Goal: Information Seeking & Learning: Learn about a topic

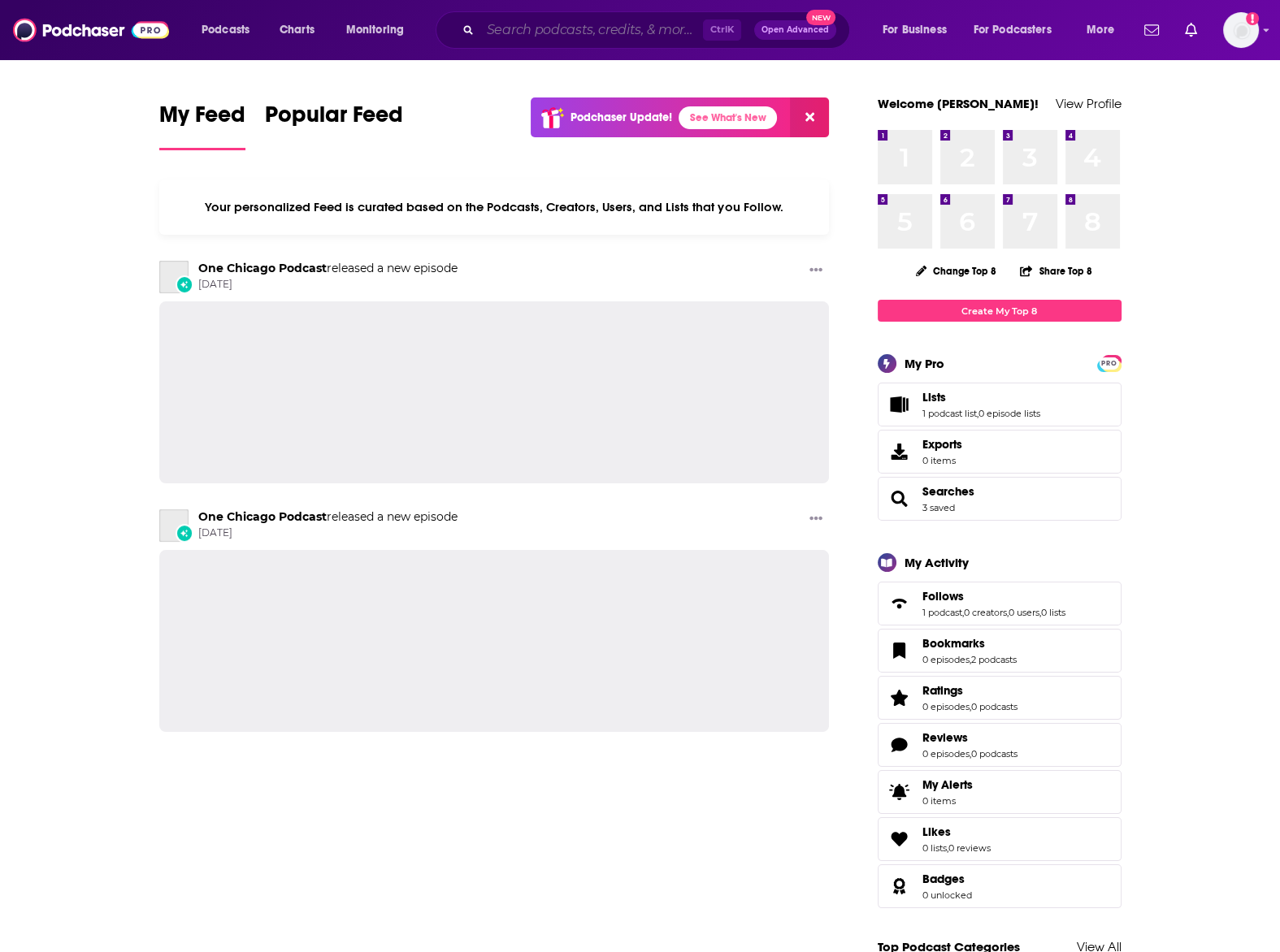
click at [487, 30] on input "Search podcasts, credits, & more..." at bounding box center [591, 30] width 223 height 26
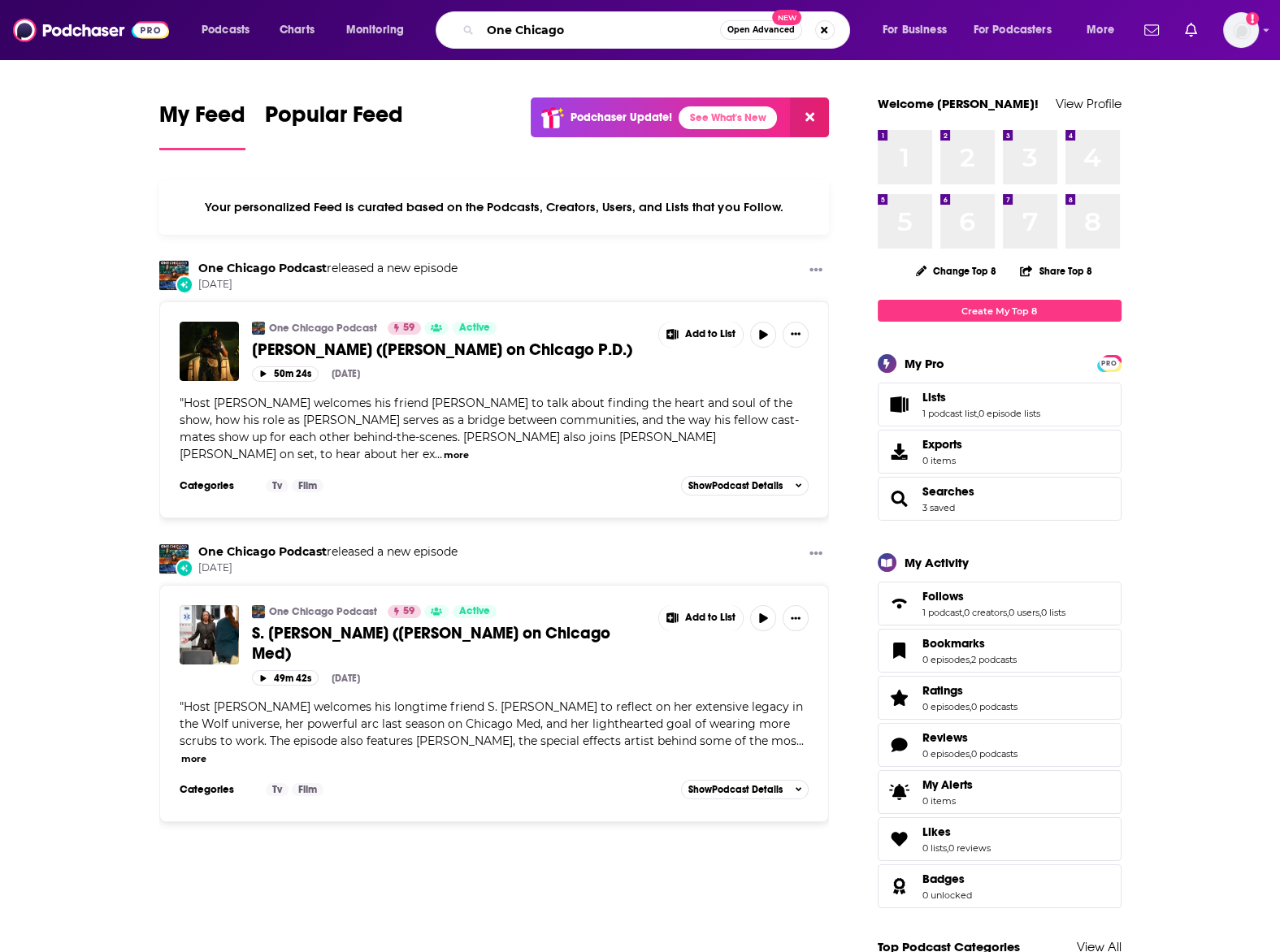
type input "One Chicago"
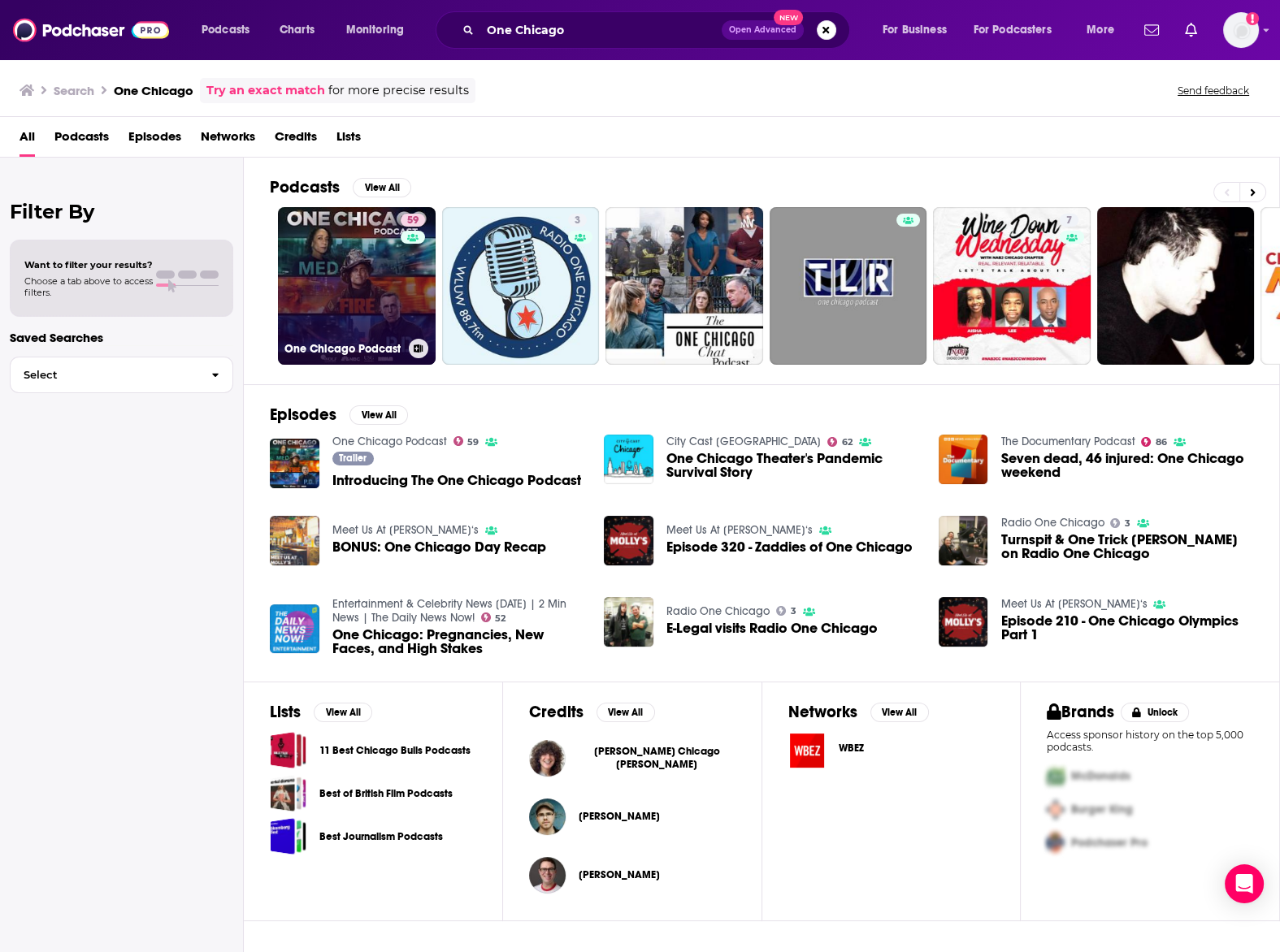
click at [369, 314] on link "59 One Chicago Podcast" at bounding box center [356, 285] width 157 height 157
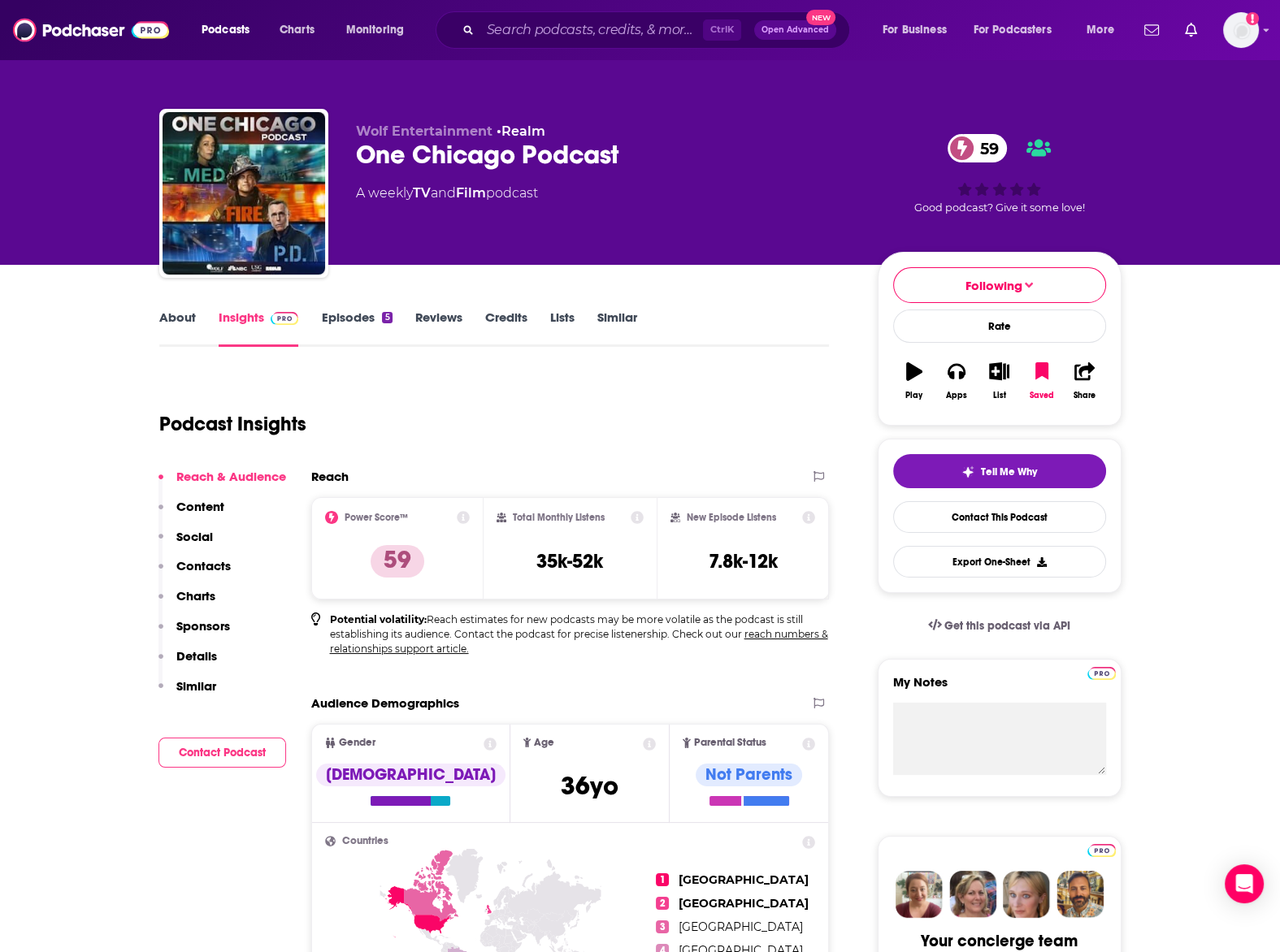
click at [166, 315] on link "About" at bounding box center [177, 327] width 37 height 37
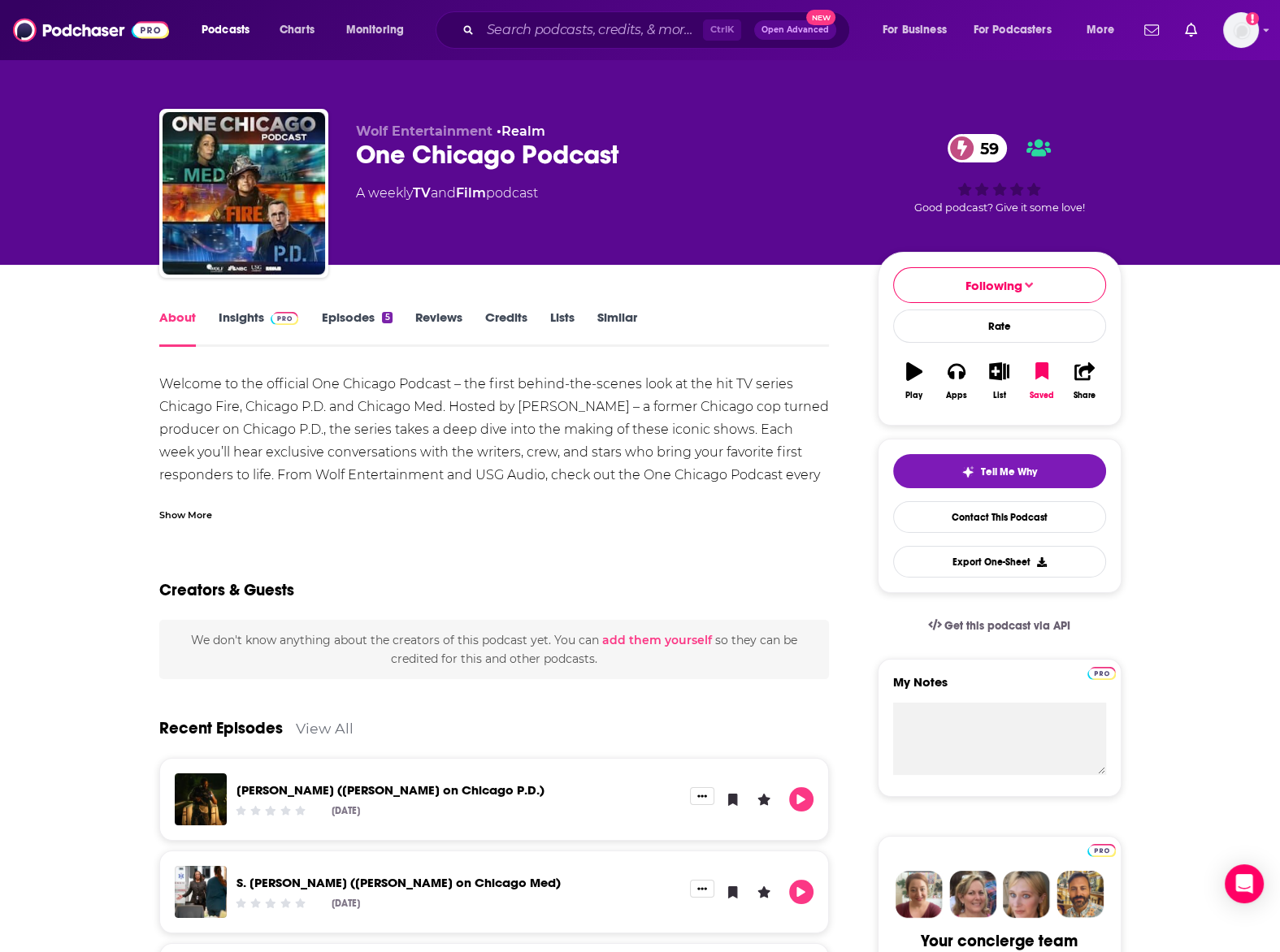
click at [238, 325] on link "Insights" at bounding box center [259, 327] width 81 height 37
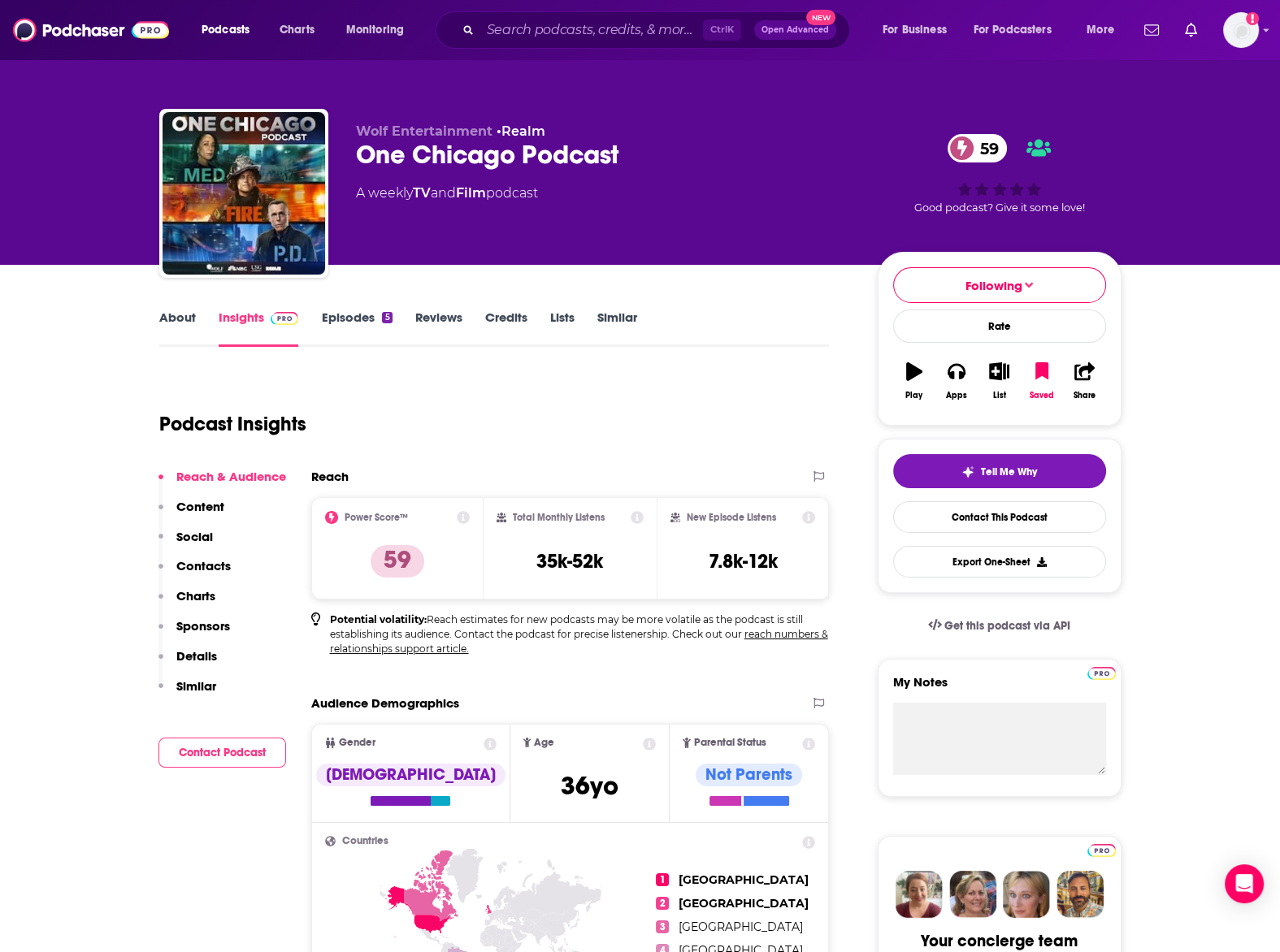
click at [188, 323] on link "About" at bounding box center [177, 327] width 37 height 37
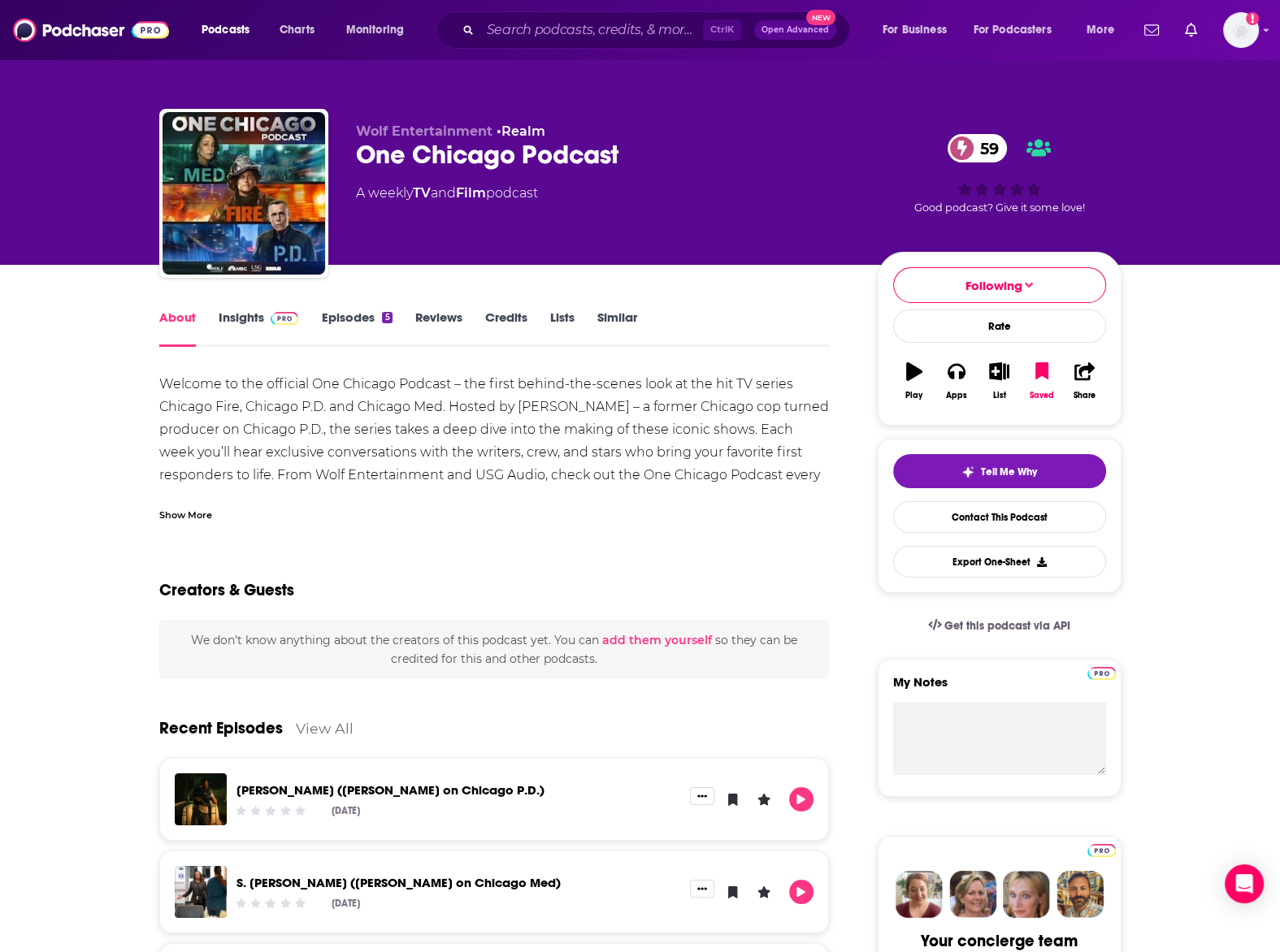
click at [172, 513] on div "Show More" at bounding box center [185, 514] width 52 height 15
